Goal: Find specific page/section: Find specific page/section

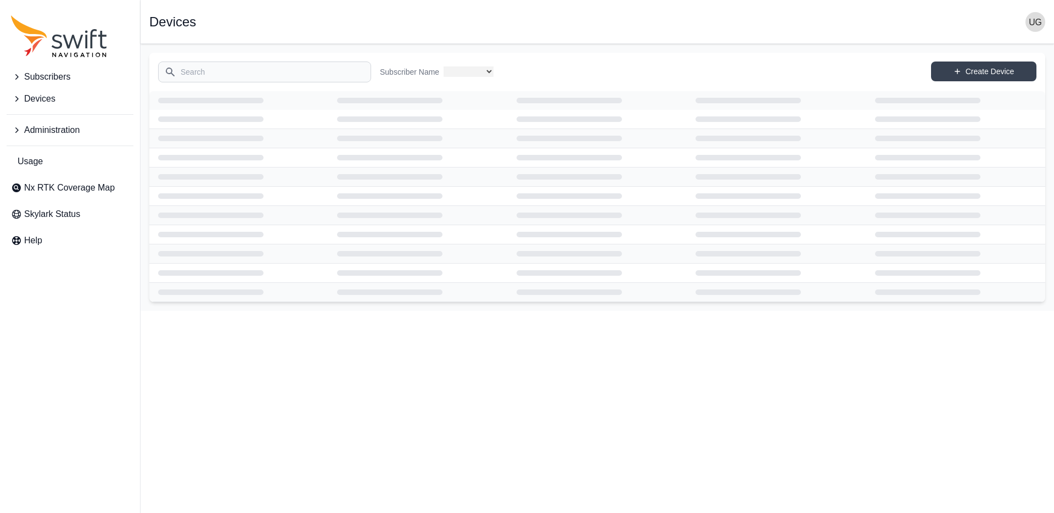
select select
click at [253, 74] on input "Search" at bounding box center [264, 71] width 213 height 21
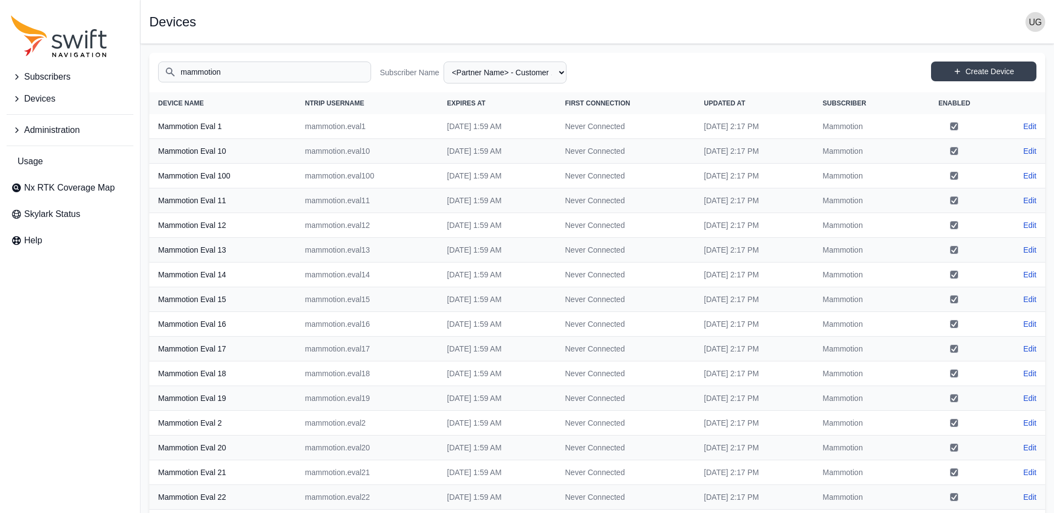
type input "mammotion"
